Goal: Task Accomplishment & Management: Use online tool/utility

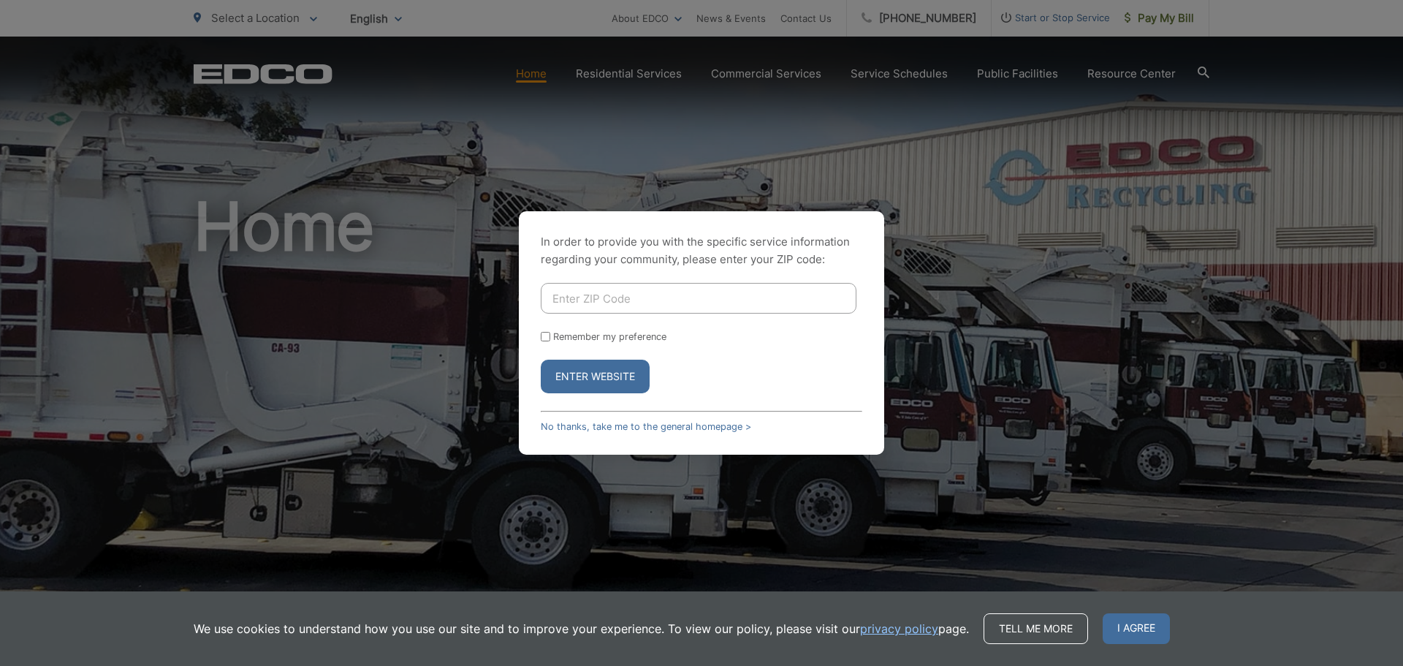
click at [601, 294] on input "Enter ZIP Code" at bounding box center [699, 298] width 316 height 31
type input "92082"
click at [586, 371] on button "Enter Website" at bounding box center [595, 377] width 109 height 34
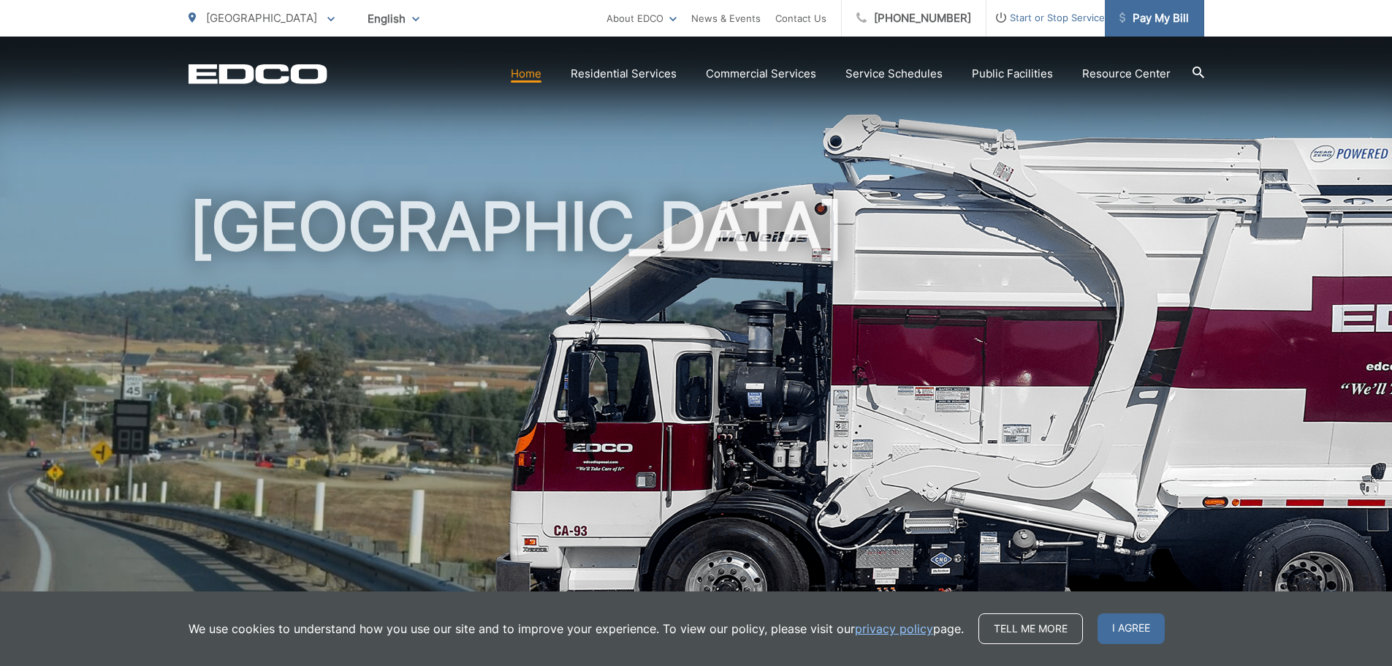
click at [1134, 6] on link "Pay My Bill" at bounding box center [1154, 18] width 99 height 37
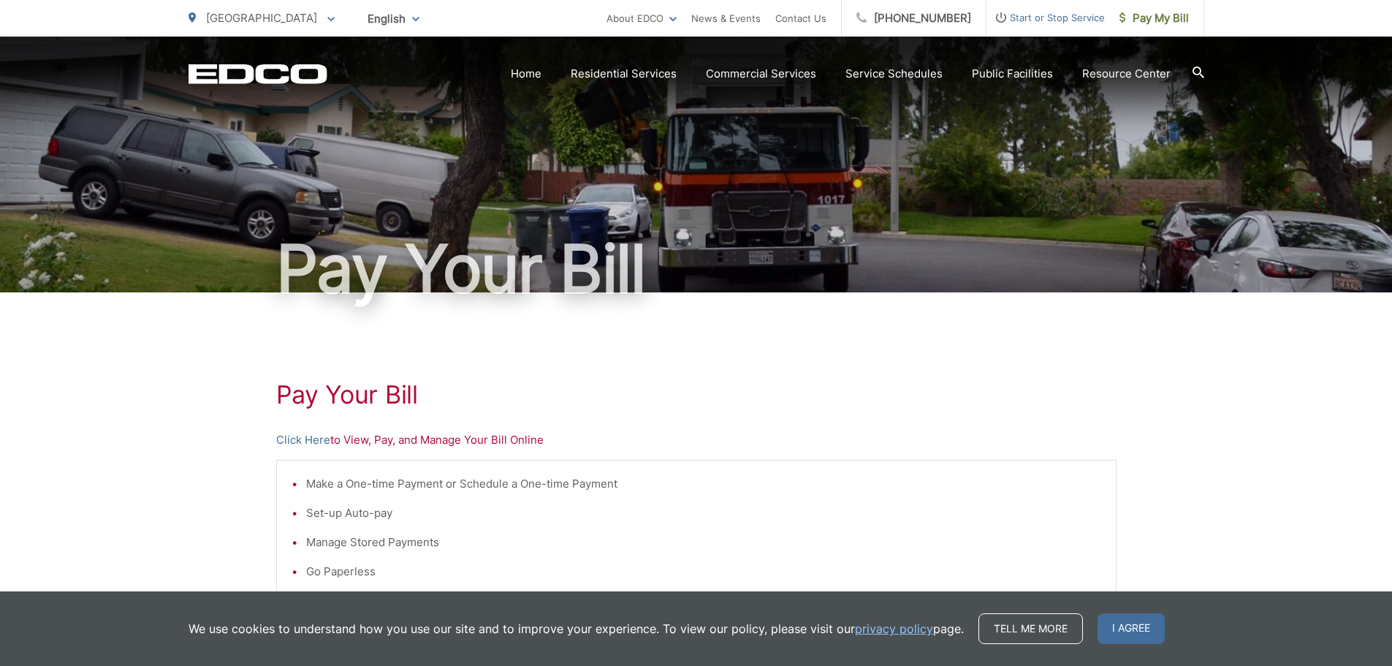
scroll to position [73, 0]
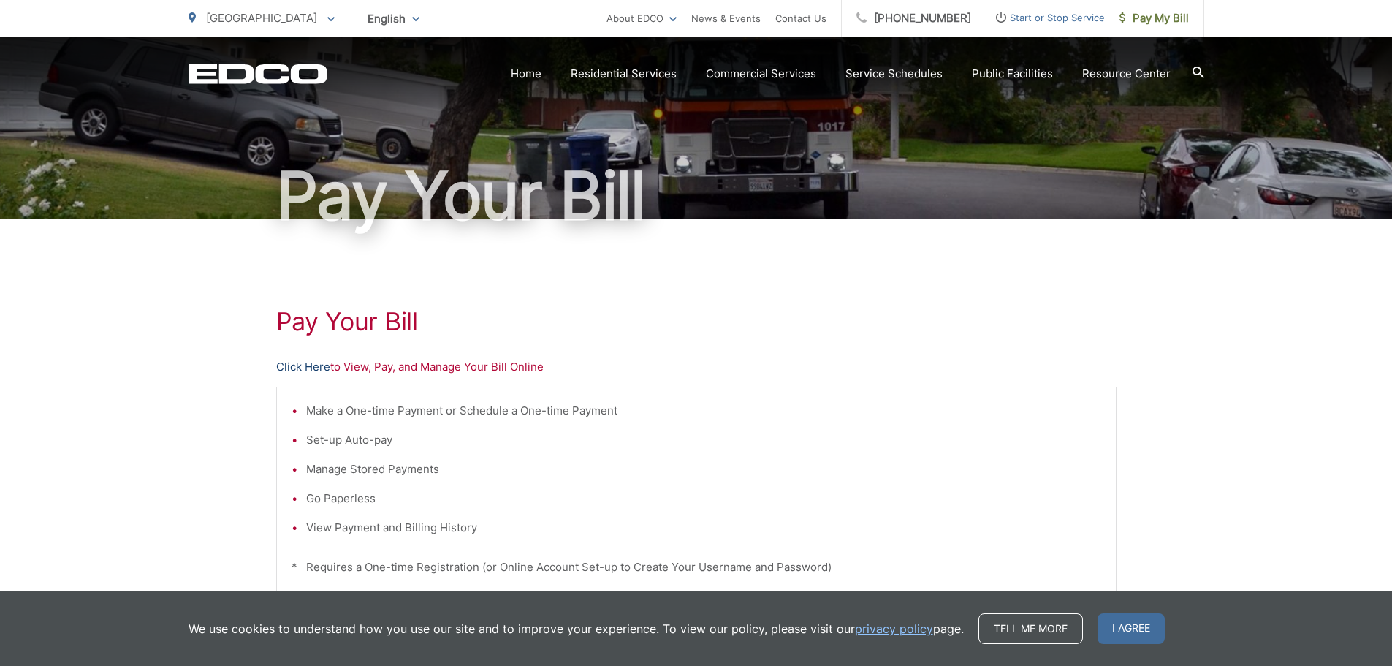
click at [322, 368] on link "Click Here" at bounding box center [303, 367] width 54 height 18
